Goal: Information Seeking & Learning: Compare options

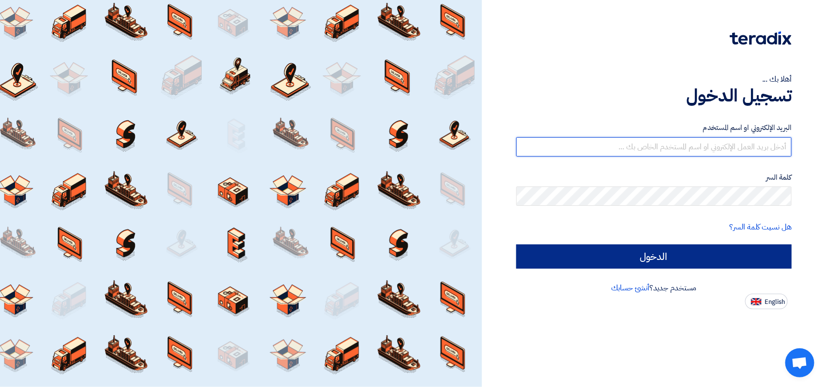
type input "[PERSON_NAME][EMAIL_ADDRESS][DOMAIN_NAME]"
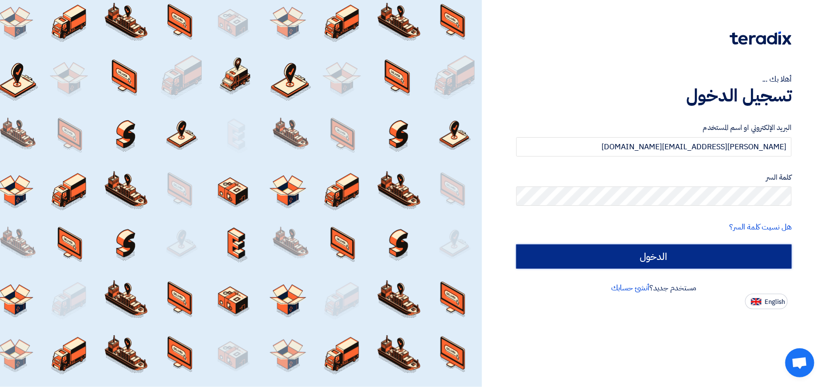
click at [630, 255] on input "الدخول" at bounding box center [653, 257] width 275 height 24
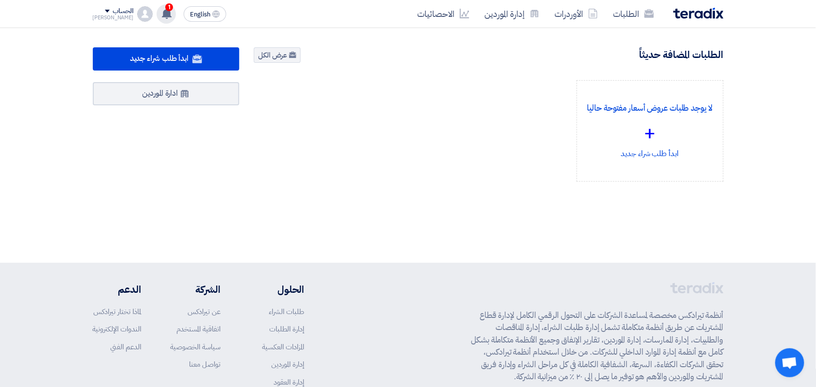
click at [165, 6] on span "1" at bounding box center [169, 7] width 8 height 8
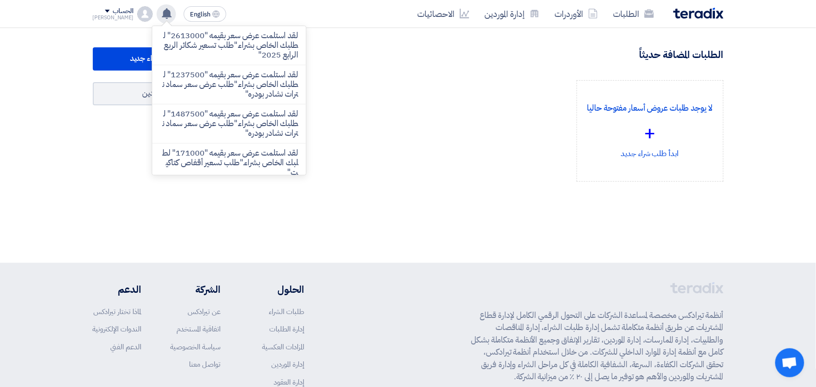
click at [447, 116] on div "لا يوجد طلبات عروض أسعار مفتوحة حاليا + ابدأ طلب شراء جديد" at bounding box center [489, 138] width 484 height 117
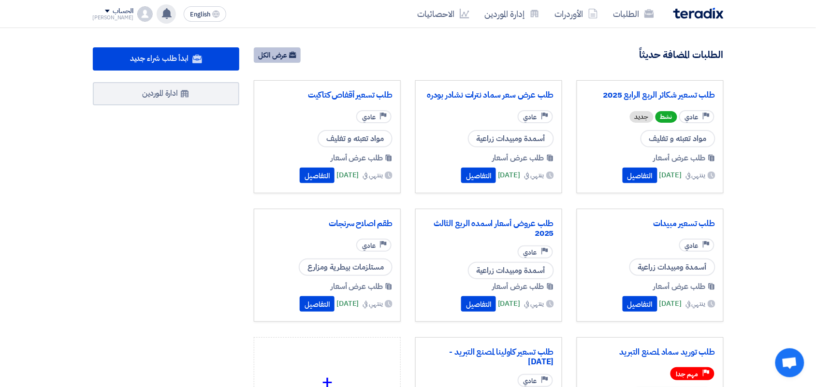
click at [276, 54] on link "عرض الكل" at bounding box center [277, 54] width 47 height 15
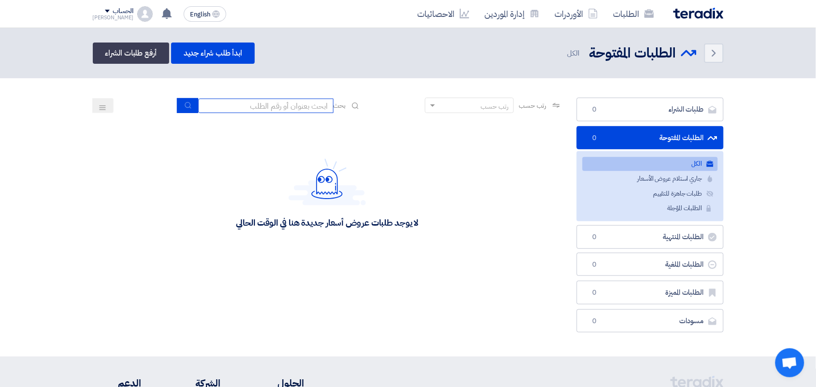
click at [323, 99] on input at bounding box center [265, 106] width 135 height 15
click at [298, 105] on input at bounding box center [265, 106] width 135 height 15
click at [218, 106] on input at bounding box center [265, 106] width 135 height 15
paste input "[64971]"
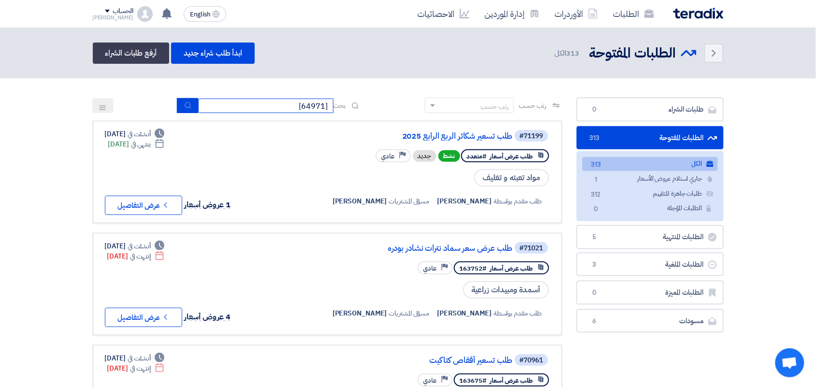
click at [300, 107] on input "[64971]" at bounding box center [265, 106] width 135 height 15
click at [327, 105] on input "[64971" at bounding box center [265, 106] width 135 height 15
type input "64971"
click at [192, 104] on button "submit" at bounding box center [187, 105] width 21 height 15
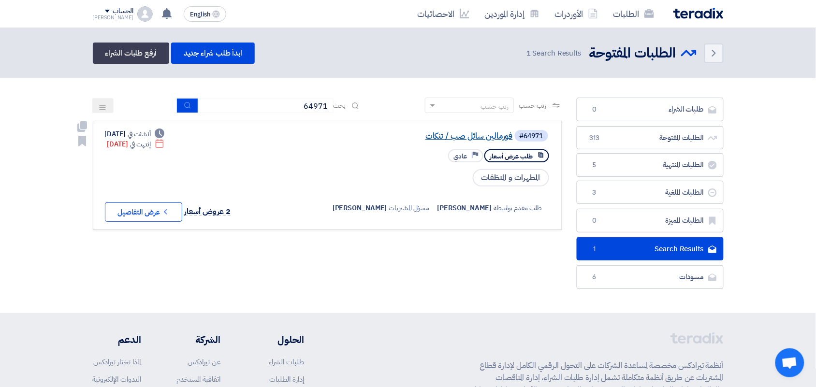
click at [456, 137] on link "فورمالين سائل صب / تنكات" at bounding box center [416, 136] width 193 height 9
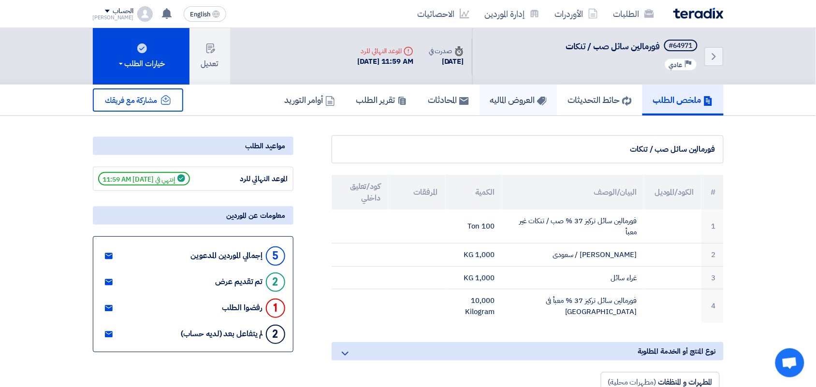
click at [537, 102] on icon at bounding box center [542, 101] width 10 height 10
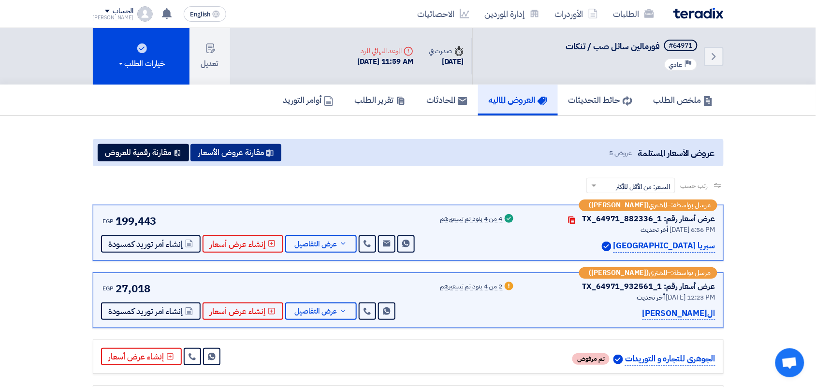
click at [264, 151] on button "مقارنة عروض الأسعار" at bounding box center [236, 152] width 91 height 17
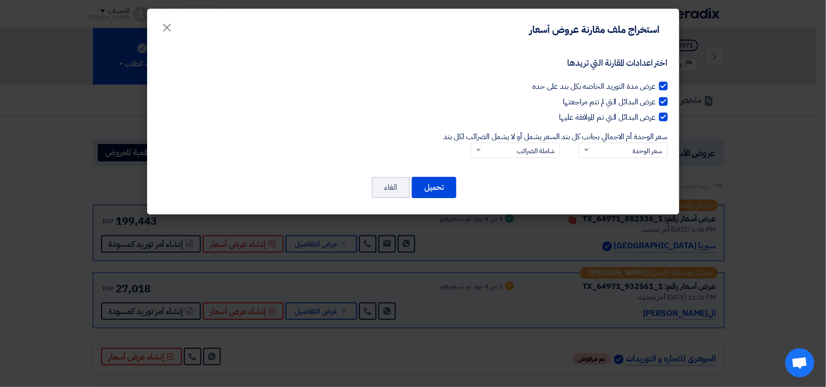
click at [75, 192] on modal-container "استخراج ملف مقارنة عروض أسعار × اختر اعدادات المقارنة التي تريدها عرض مدة التور…" at bounding box center [413, 193] width 826 height 387
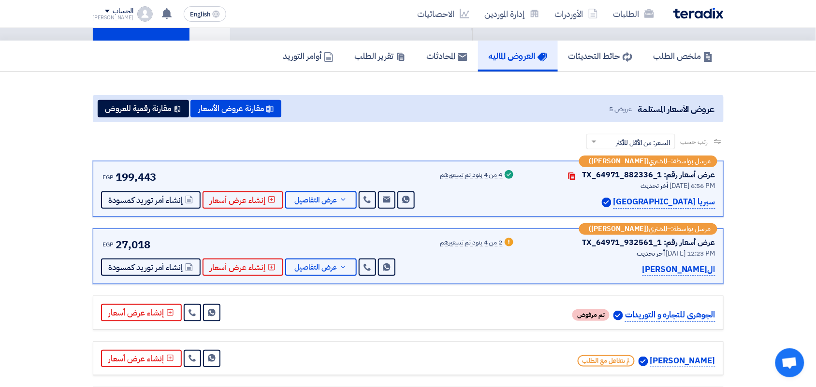
scroll to position [121, 0]
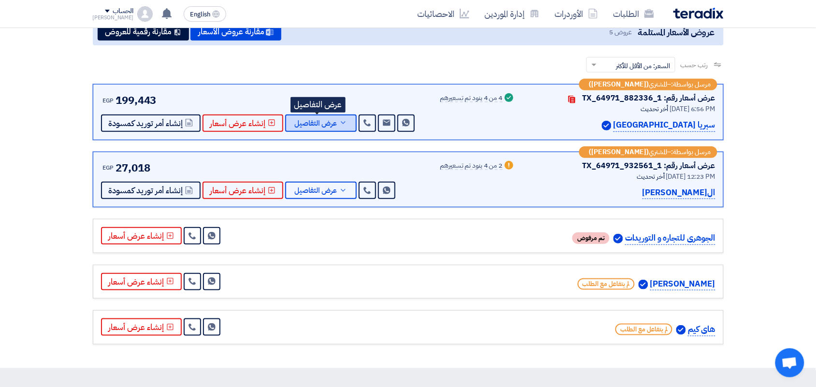
click at [315, 122] on span "عرض التفاصيل" at bounding box center [316, 123] width 43 height 7
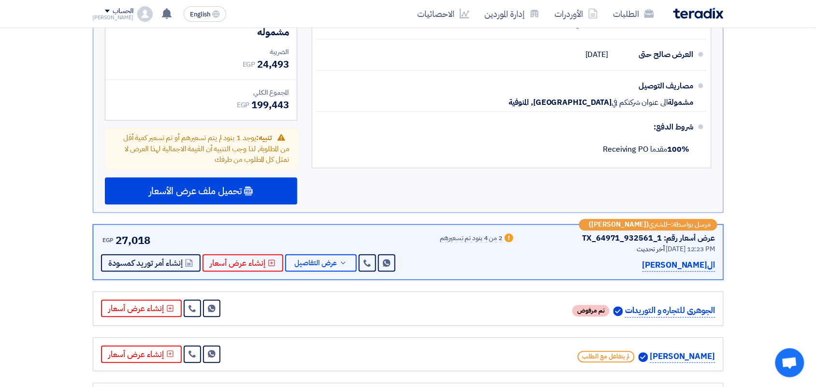
scroll to position [544, 0]
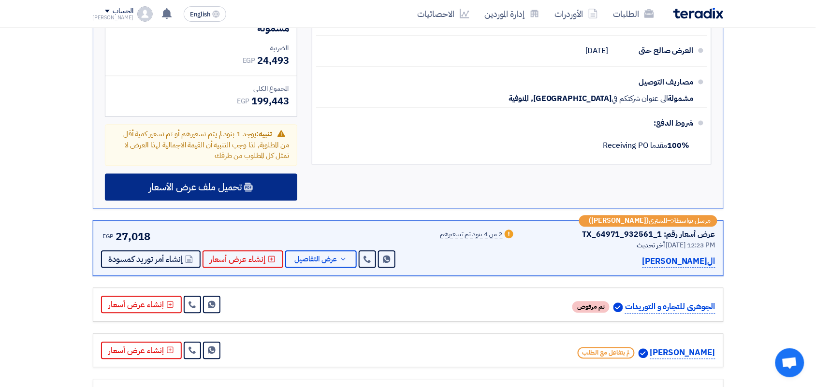
click at [216, 183] on span "تحميل ملف عرض الأسعار" at bounding box center [195, 187] width 93 height 9
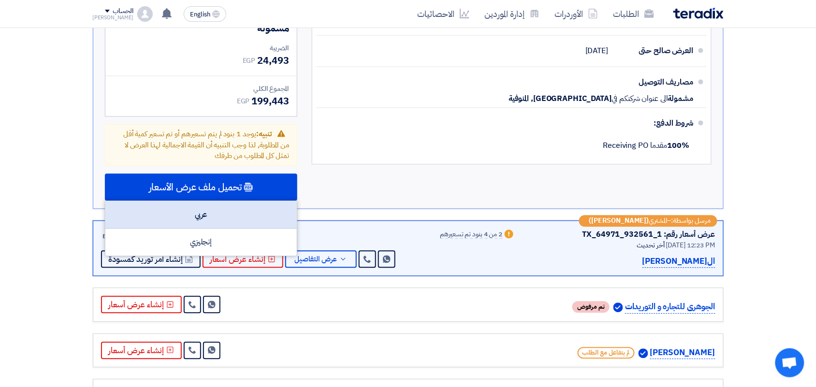
click at [204, 206] on div "عربي" at bounding box center [201, 216] width 192 height 28
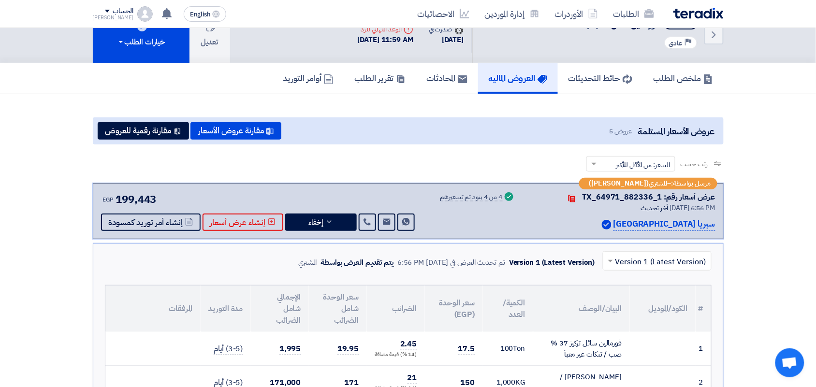
scroll to position [0, 0]
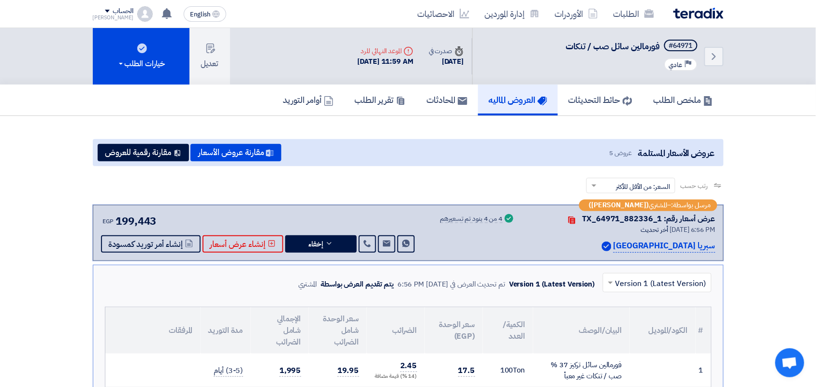
click at [703, 17] on img at bounding box center [699, 13] width 50 height 11
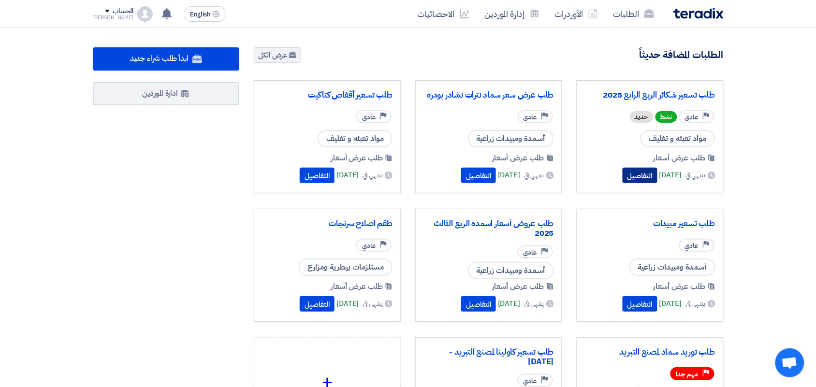
click at [623, 173] on button "التفاصيل" at bounding box center [640, 175] width 35 height 15
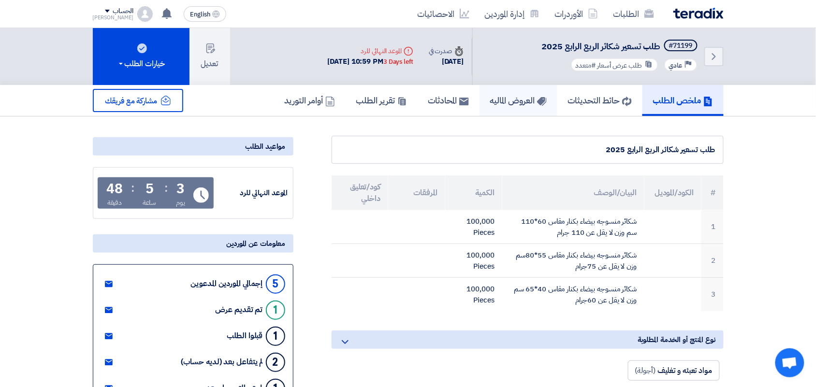
click at [495, 96] on h5 "العروض الماليه" at bounding box center [518, 100] width 57 height 11
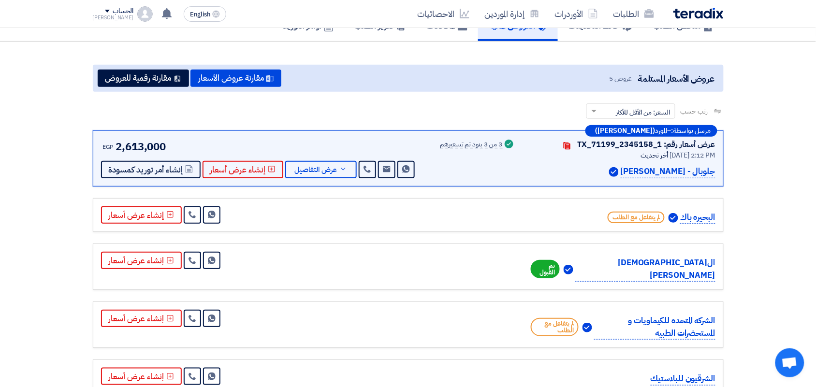
scroll to position [121, 0]
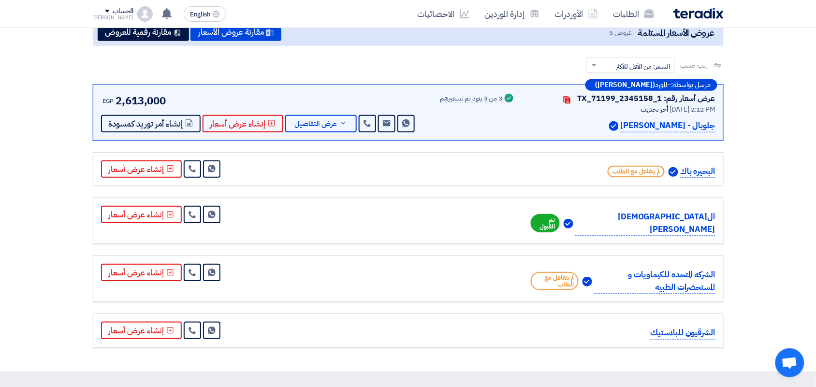
click at [560, 214] on span "تم القبول" at bounding box center [545, 223] width 29 height 18
click at [664, 218] on p "ال[DEMOGRAPHIC_DATA] [PERSON_NAME]" at bounding box center [645, 223] width 140 height 25
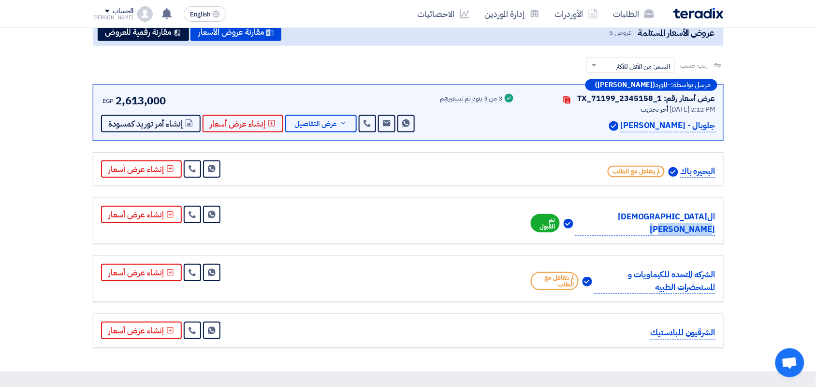
click at [664, 218] on p "ال[DEMOGRAPHIC_DATA] [PERSON_NAME]" at bounding box center [645, 223] width 140 height 25
click at [560, 216] on span "تم القبول" at bounding box center [545, 223] width 29 height 18
click at [560, 218] on span "تم القبول" at bounding box center [545, 223] width 29 height 18
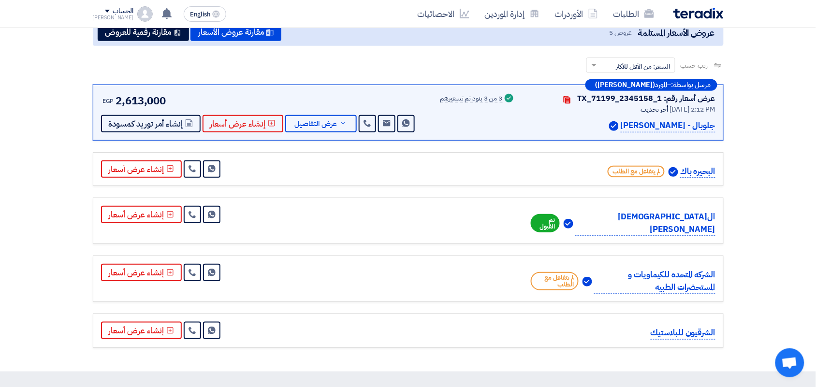
click at [560, 218] on span "تم القبول" at bounding box center [545, 223] width 29 height 18
click at [682, 214] on p "ال[DEMOGRAPHIC_DATA] [PERSON_NAME]" at bounding box center [645, 223] width 140 height 25
click at [683, 214] on p "ال[DEMOGRAPHIC_DATA] [PERSON_NAME]" at bounding box center [645, 223] width 140 height 25
click at [564, 275] on span "لم يتفاعل مع الطلب" at bounding box center [555, 281] width 48 height 18
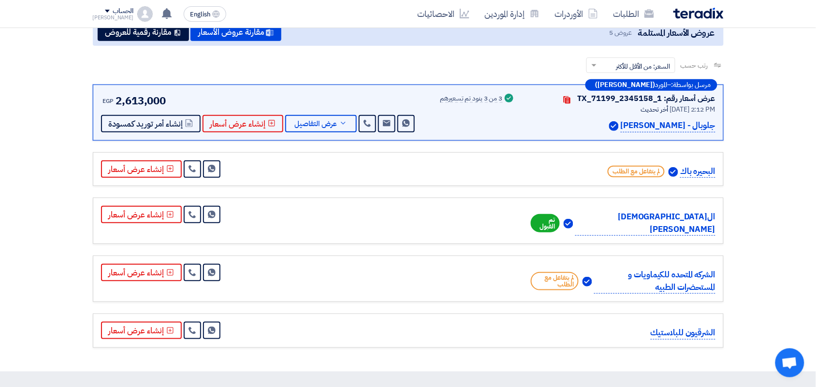
click at [564, 276] on span "لم يتفاعل مع الطلب" at bounding box center [555, 281] width 48 height 18
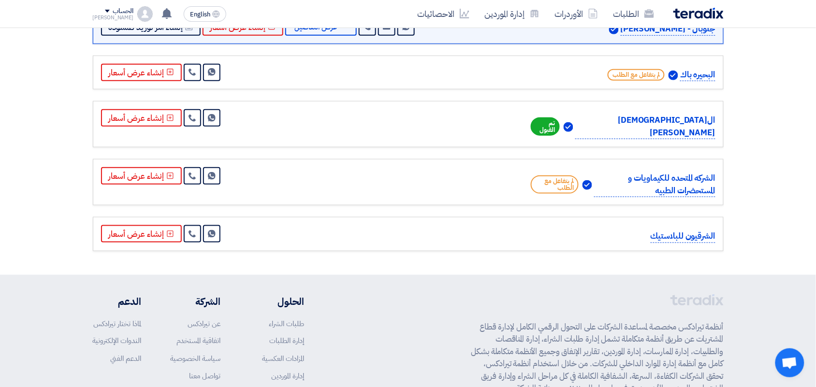
scroll to position [314, 0]
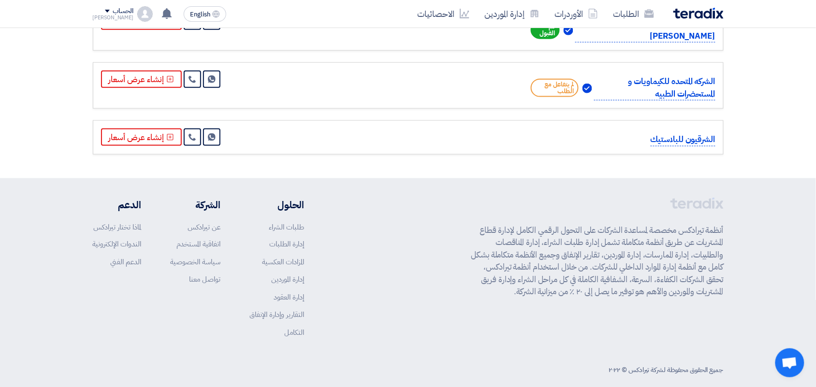
click at [478, 76] on div "الشركه المتحده للكيماويات و المستحضرات الطبيه لم يتفاعل مع الطلب Send Message" at bounding box center [408, 86] width 615 height 30
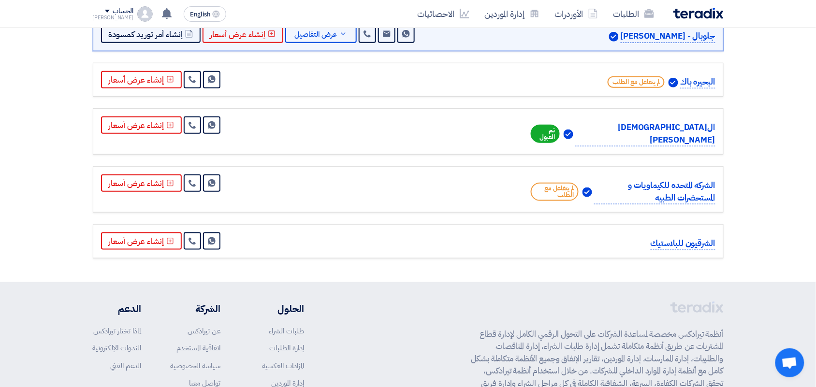
scroll to position [0, 0]
